Goal: Task Accomplishment & Management: Manage account settings

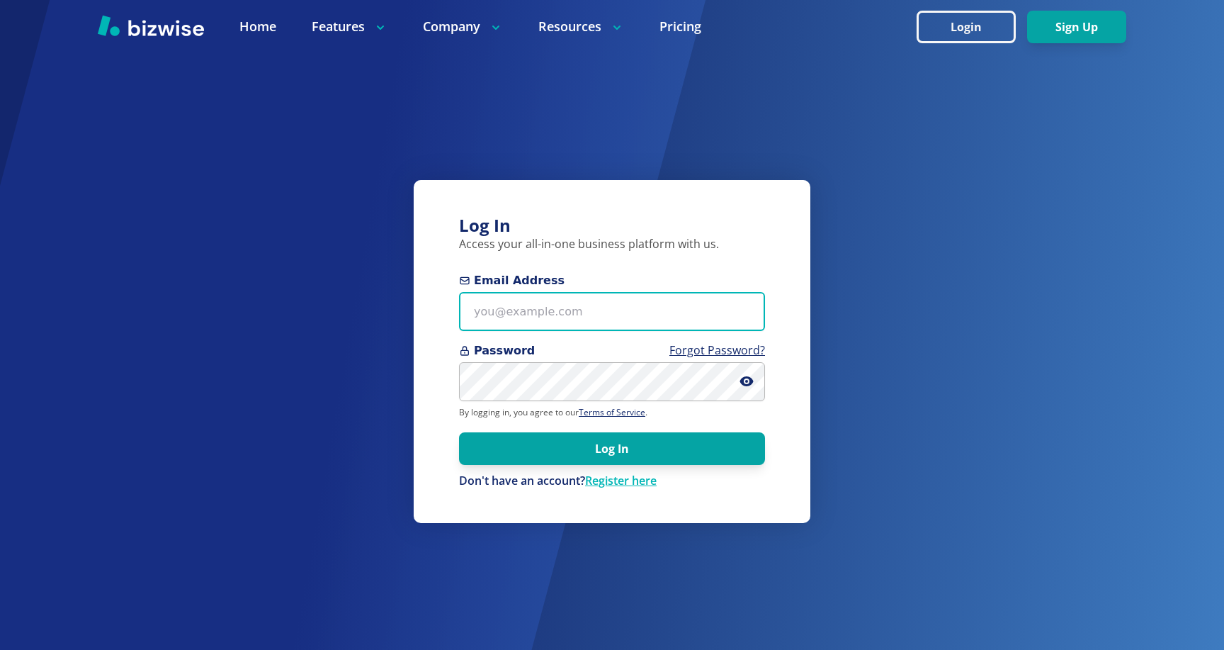
click at [532, 322] on input "Email Address" at bounding box center [612, 311] width 306 height 39
type input "n"
type input "e"
type input "neil@bizwise.com"
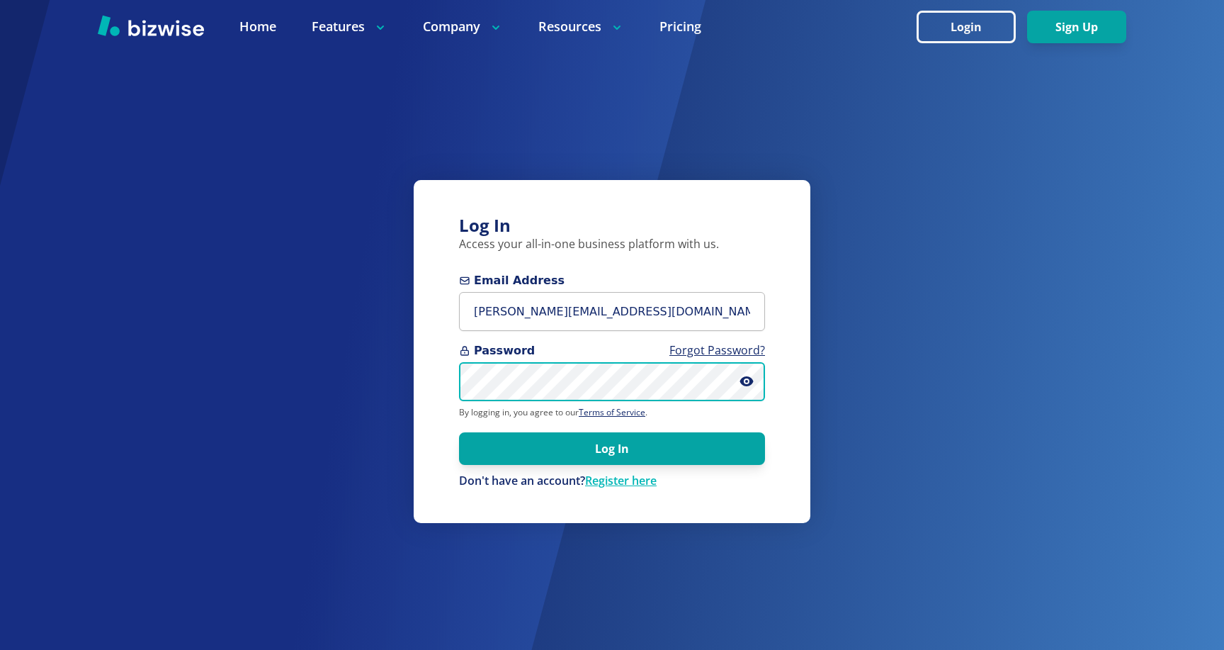
click at [459, 432] on button "Log In" at bounding box center [612, 448] width 306 height 33
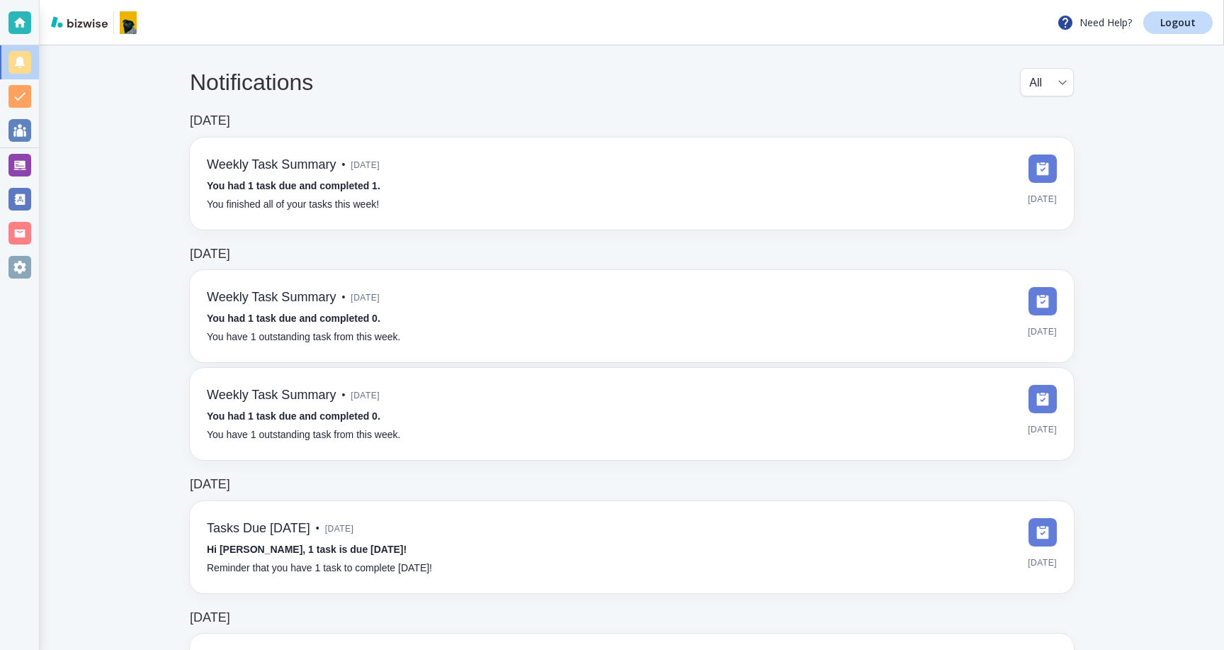
click at [13, 166] on div at bounding box center [20, 165] width 23 height 23
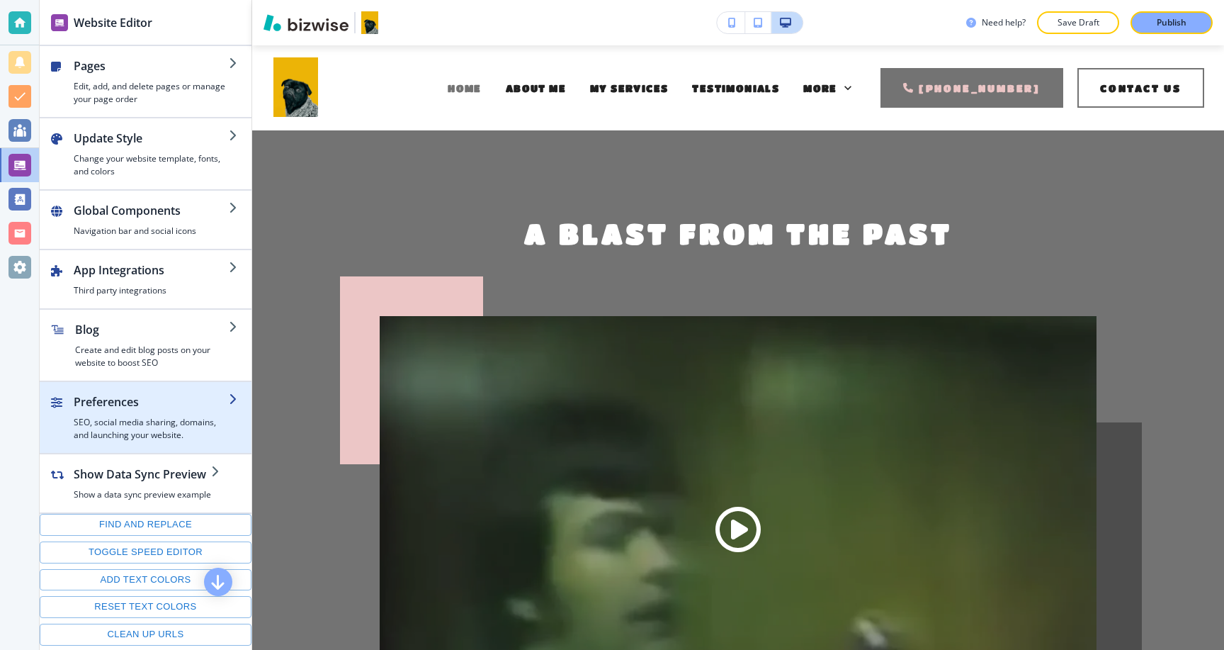
click at [132, 416] on h4 "SEO, social media sharing, domains, and launching your website." at bounding box center [151, 429] width 155 height 26
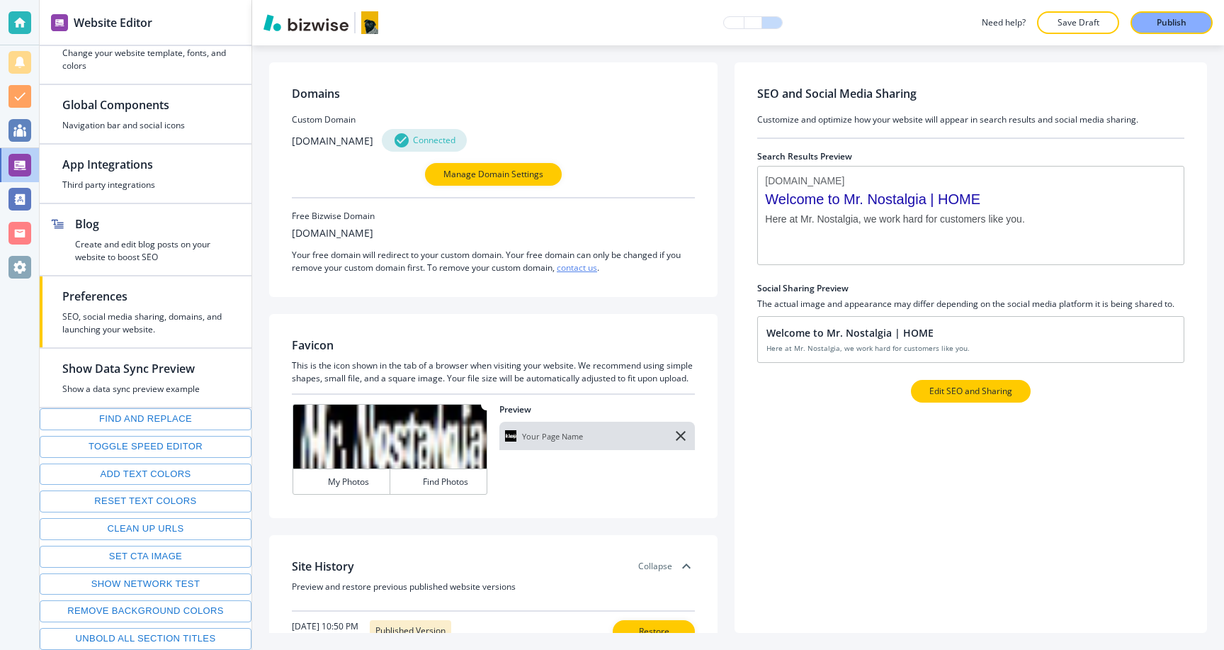
click at [994, 388] on p "Edit SEO and Sharing" at bounding box center [970, 391] width 83 height 13
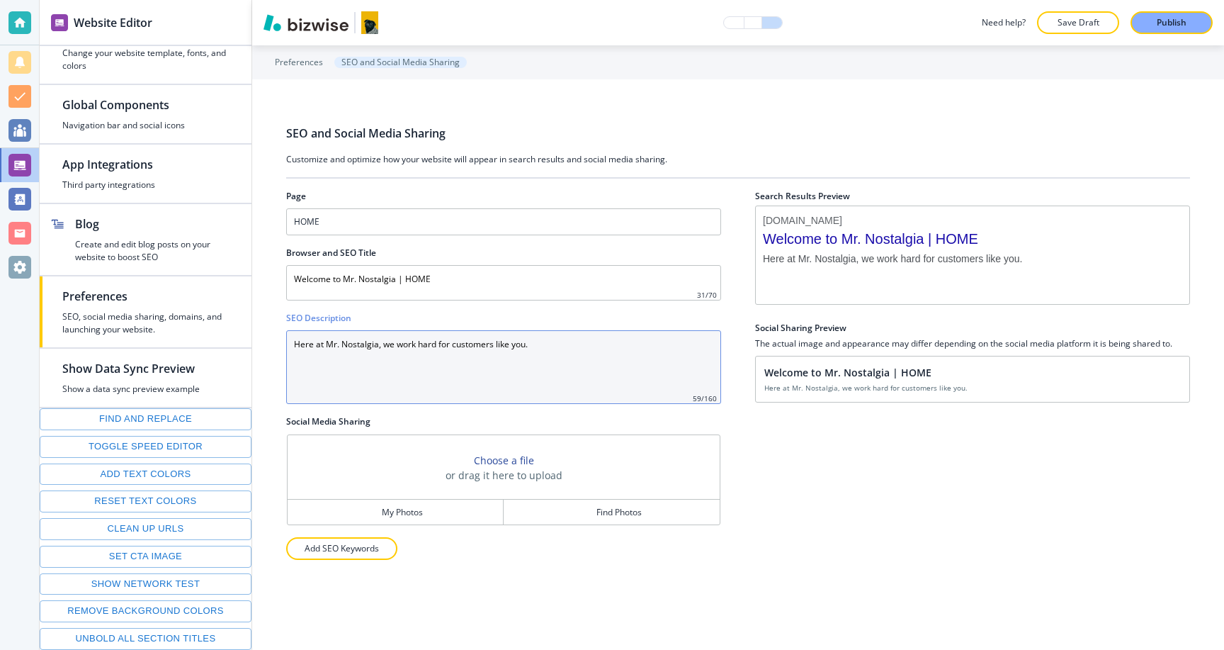
drag, startPoint x: 543, startPoint y: 346, endPoint x: 324, endPoint y: 343, distance: 218.2
click at [324, 343] on Description "Here at Mr. Nostalgia, we work hard for customers like you." at bounding box center [503, 367] width 435 height 74
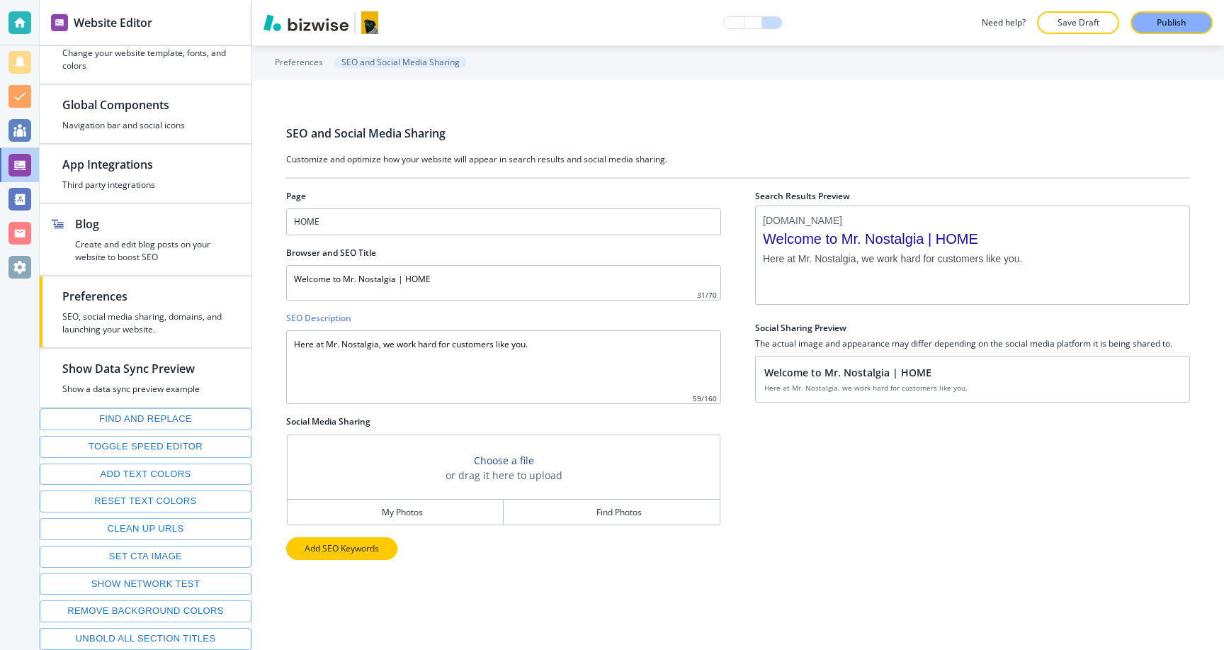
click at [365, 548] on p "Add SEO Keywords" at bounding box center [342, 548] width 74 height 13
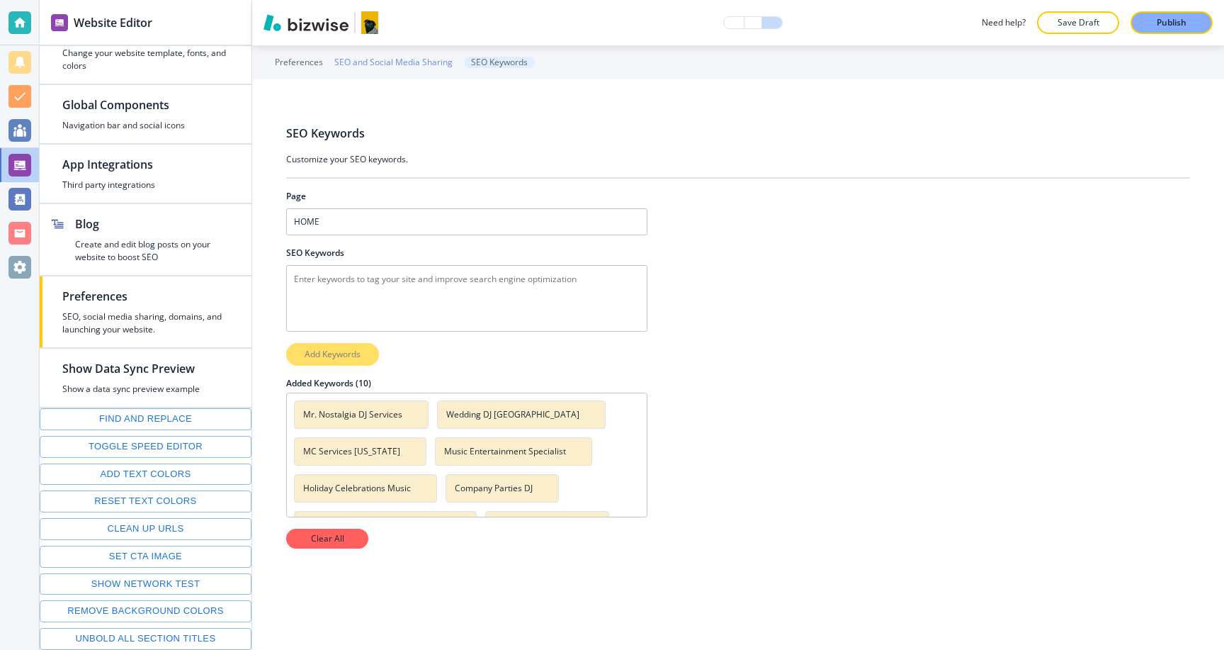
click at [394, 57] on p "SEO and Social Media Sharing" at bounding box center [393, 62] width 118 height 10
